Goal: Information Seeking & Learning: Learn about a topic

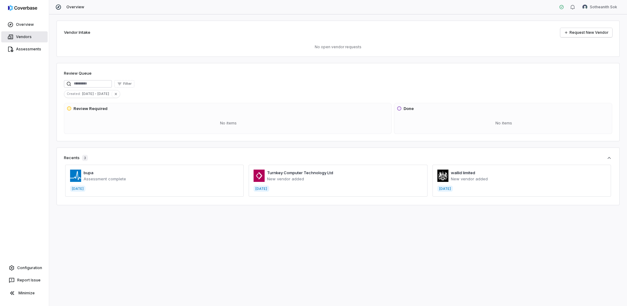
click at [32, 33] on link "Vendors" at bounding box center [24, 36] width 46 height 11
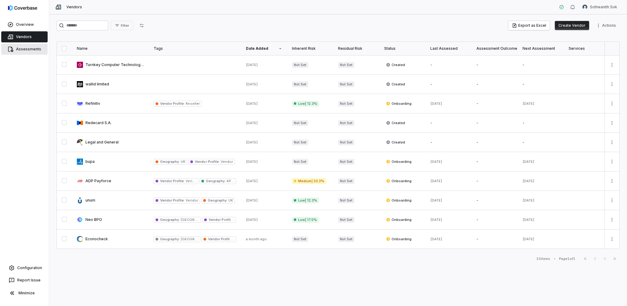
click at [35, 50] on link "Assessments" at bounding box center [24, 49] width 46 height 11
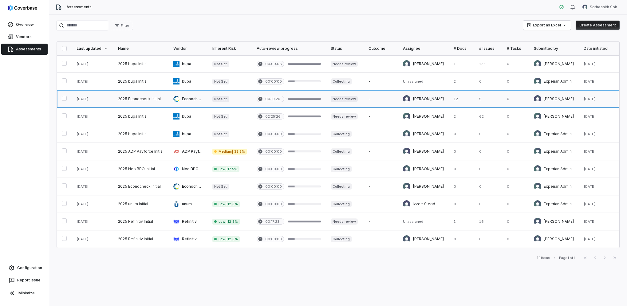
click at [162, 100] on link at bounding box center [140, 98] width 55 height 17
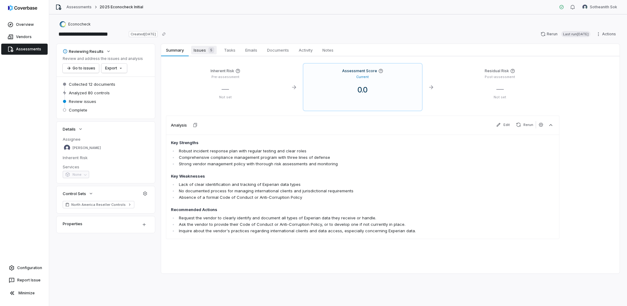
click at [207, 49] on div "5" at bounding box center [210, 50] width 8 height 6
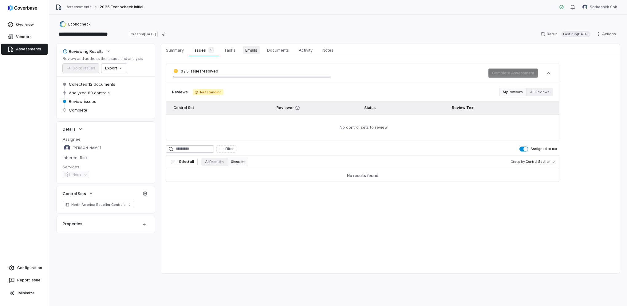
click at [241, 52] on link "Emails Emails" at bounding box center [251, 50] width 22 height 12
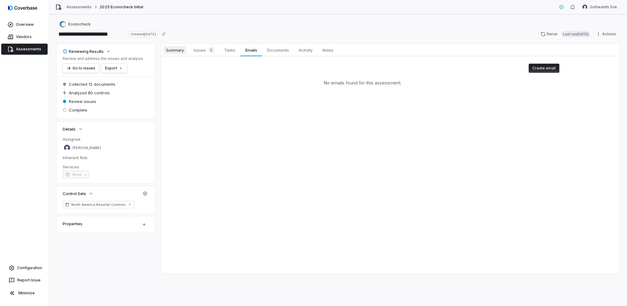
click at [179, 50] on span "Summary" at bounding box center [175, 50] width 23 height 8
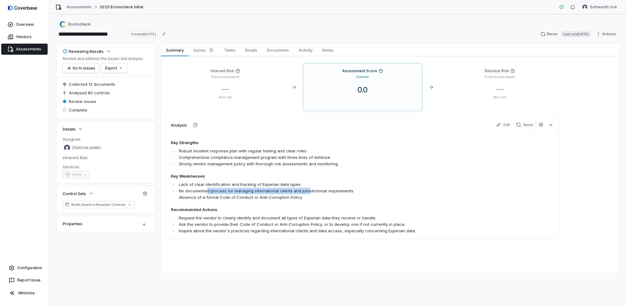
drag, startPoint x: 218, startPoint y: 189, endPoint x: 308, endPoint y: 190, distance: 89.8
click at [308, 190] on li "No documented process for managing international clients and jurisdictional req…" at bounding box center [327, 191] width 300 height 6
drag, startPoint x: 308, startPoint y: 190, endPoint x: 255, endPoint y: 204, distance: 54.8
click at [255, 204] on span "Key Strengths Robust incident response plan with regular testing and clear role…" at bounding box center [324, 187] width 307 height 94
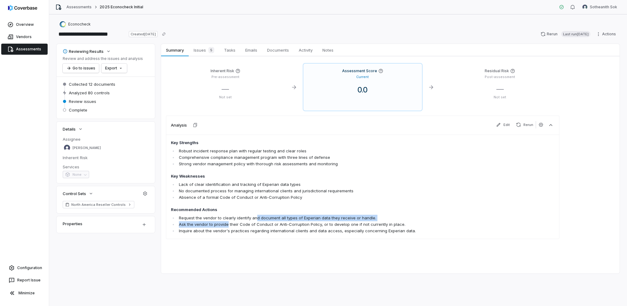
drag, startPoint x: 227, startPoint y: 221, endPoint x: 256, endPoint y: 220, distance: 28.9
click at [256, 220] on ul "Request the vendor to clearly identify and document all types of Experian data …" at bounding box center [324, 224] width 307 height 19
drag, startPoint x: 256, startPoint y: 220, endPoint x: 255, endPoint y: 223, distance: 3.1
click at [255, 223] on li "Ask the vendor to provide their Code of Conduct or Anti-Corruption Policy, or t…" at bounding box center [327, 224] width 300 height 6
click at [34, 45] on link "Assessments" at bounding box center [24, 49] width 46 height 11
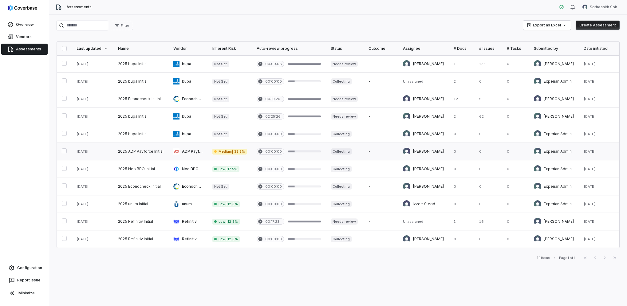
click at [144, 156] on link at bounding box center [140, 151] width 55 height 17
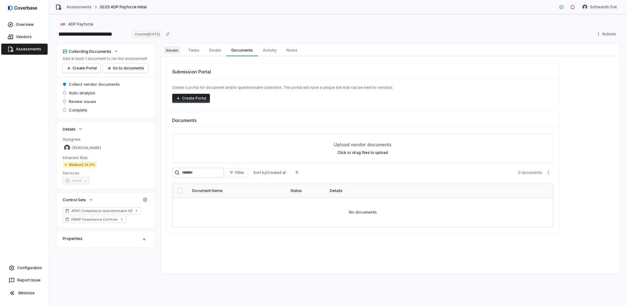
click at [176, 47] on span "Issues" at bounding box center [172, 50] width 17 height 8
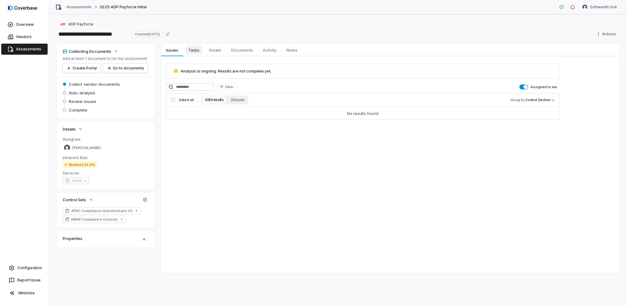
click at [191, 52] on span "Tasks" at bounding box center [194, 50] width 16 height 8
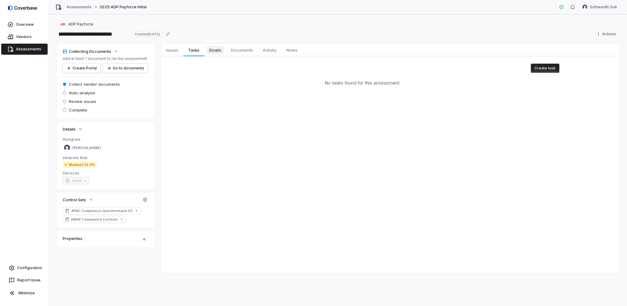
click at [209, 51] on span "Emails" at bounding box center [215, 50] width 17 height 8
